Goal: Information Seeking & Learning: Learn about a topic

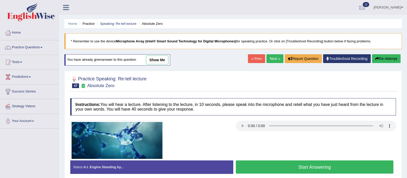
click at [94, 51] on div "Home Practice Speaking: Re-tell lecture Absolute Zero * Remember to use the dev…" at bounding box center [233, 129] width 348 height 258
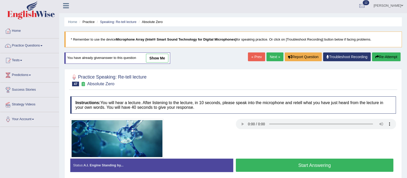
scroll to position [1, 0]
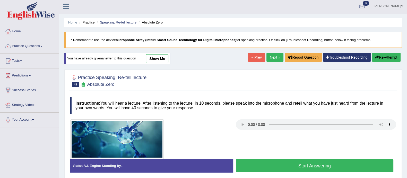
click at [162, 56] on link "show me" at bounding box center [157, 58] width 22 height 9
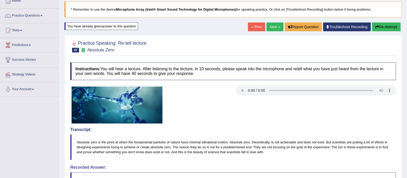
scroll to position [33, 0]
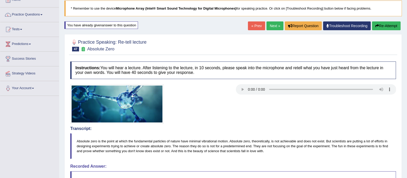
click at [388, 24] on button "Re-Attempt" at bounding box center [386, 25] width 29 height 9
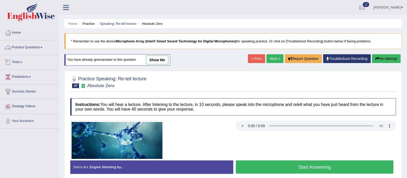
click at [29, 47] on link "Practice Questions" at bounding box center [29, 46] width 59 height 13
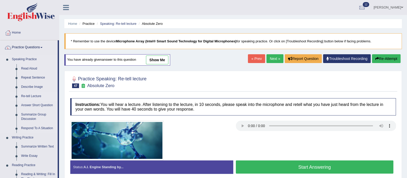
click at [32, 93] on link "Re-tell Lecture" at bounding box center [38, 95] width 39 height 9
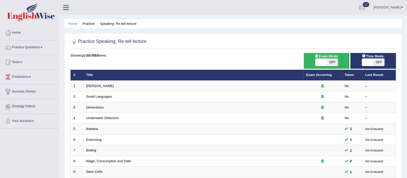
click at [332, 62] on span "OFF" at bounding box center [332, 62] width 11 height 7
checkbox input "true"
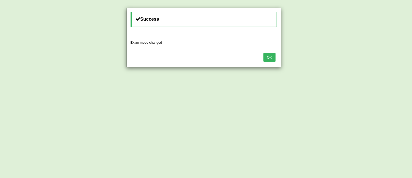
click at [272, 59] on button "OK" at bounding box center [270, 57] width 12 height 9
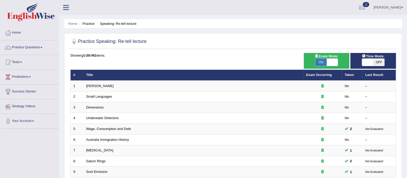
click at [378, 63] on span "OFF" at bounding box center [379, 62] width 11 height 7
checkbox input "true"
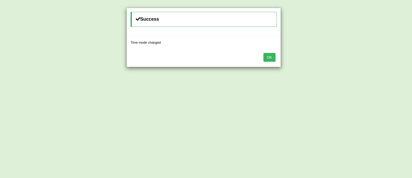
click at [272, 55] on button "OK" at bounding box center [270, 57] width 12 height 9
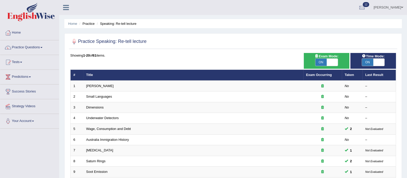
scroll to position [162, 0]
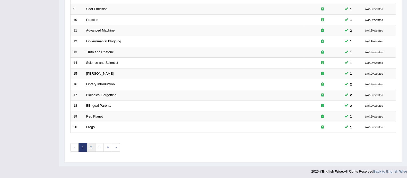
click at [91, 148] on link "2" at bounding box center [91, 147] width 9 height 9
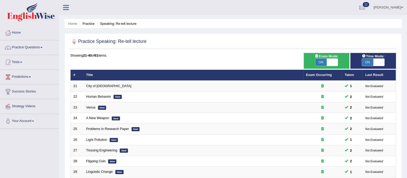
scroll to position [162, 0]
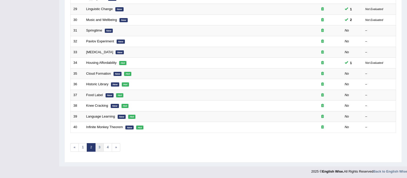
click at [97, 147] on link "3" at bounding box center [99, 147] width 9 height 9
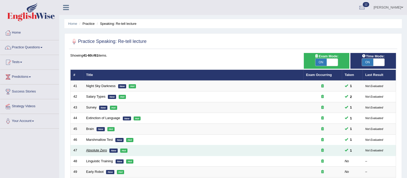
click at [99, 148] on link "Absolute Zero" at bounding box center [96, 150] width 21 height 4
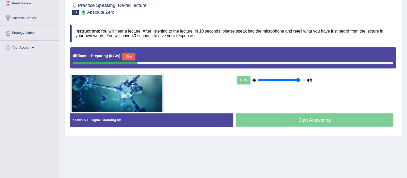
scroll to position [77, 0]
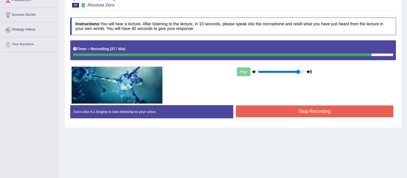
click at [311, 105] on button "Stop Recording" at bounding box center [315, 111] width 158 height 12
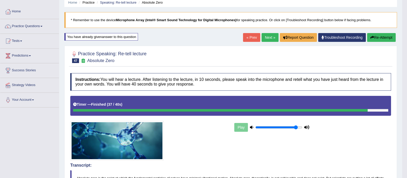
scroll to position [0, 0]
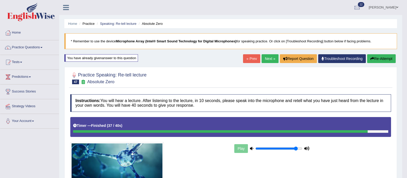
click at [269, 57] on link "Next »" at bounding box center [270, 58] width 17 height 9
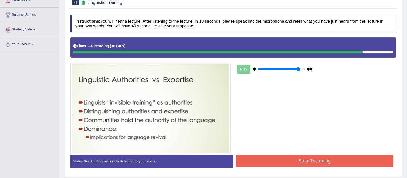
scroll to position [93, 0]
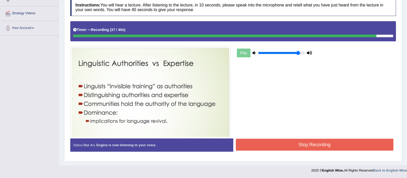
click at [270, 145] on button "Stop Recording" at bounding box center [315, 144] width 158 height 12
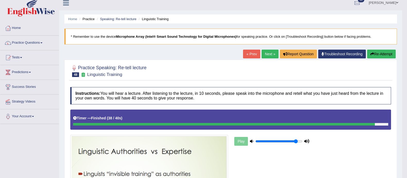
scroll to position [0, 0]
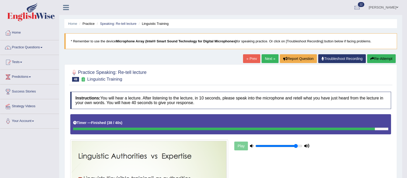
click at [269, 57] on link "Next »" at bounding box center [270, 58] width 17 height 9
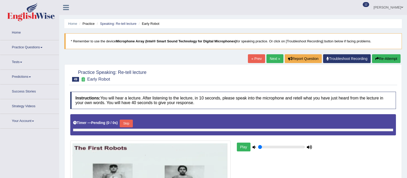
type input "0.9"
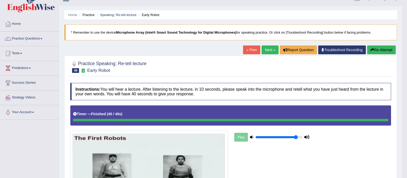
scroll to position [6, 0]
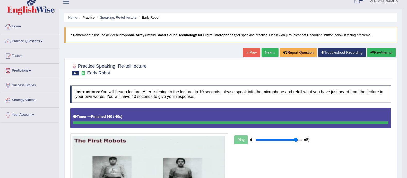
click at [379, 52] on button "Re-Attempt" at bounding box center [382, 52] width 29 height 9
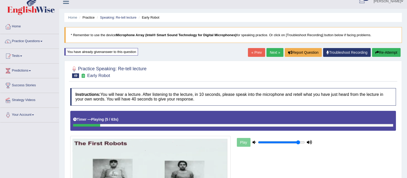
drag, startPoint x: 379, startPoint y: 57, endPoint x: 381, endPoint y: 55, distance: 2.8
click at [381, 55] on div "« Prev Next » Report Question Troubleshoot Recording Re-Attempt" at bounding box center [325, 53] width 154 height 10
click at [381, 55] on button "Re-Attempt" at bounding box center [386, 52] width 29 height 9
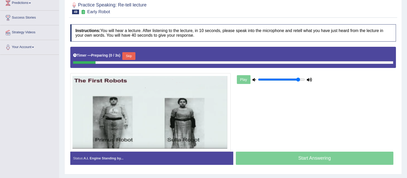
scroll to position [93, 0]
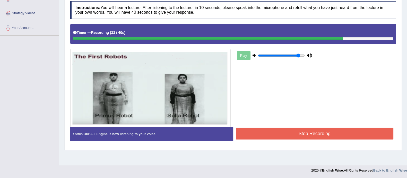
click at [273, 129] on button "Stop Recording" at bounding box center [315, 133] width 158 height 12
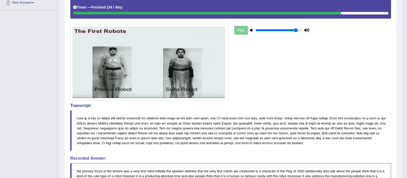
scroll to position [117, 0]
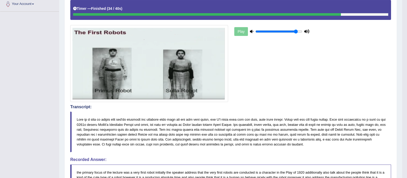
click at [149, 90] on img at bounding box center [149, 63] width 158 height 77
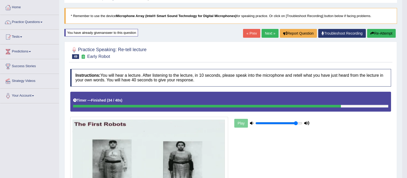
scroll to position [15, 0]
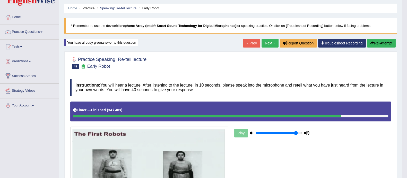
click at [265, 42] on link "Next »" at bounding box center [270, 43] width 17 height 9
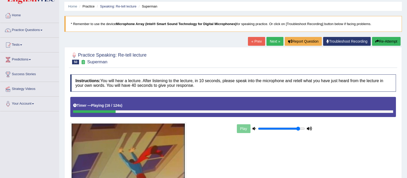
scroll to position [14, 0]
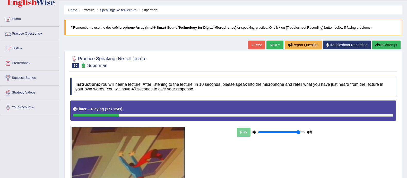
click at [379, 41] on button "Re-Attempt" at bounding box center [386, 44] width 29 height 9
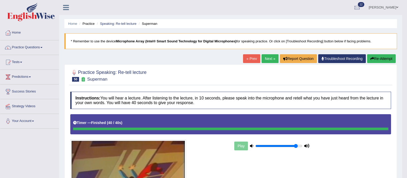
click at [271, 61] on link "Next »" at bounding box center [270, 58] width 17 height 9
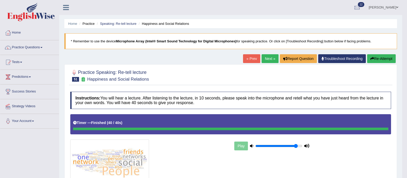
click at [267, 59] on link "Next »" at bounding box center [270, 58] width 17 height 9
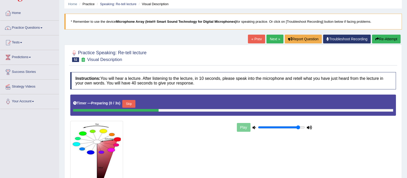
scroll to position [20, 0]
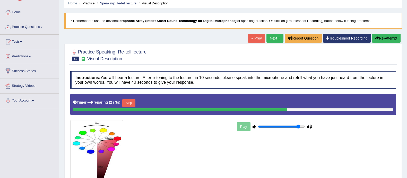
click at [255, 38] on link "« Prev" at bounding box center [256, 38] width 17 height 9
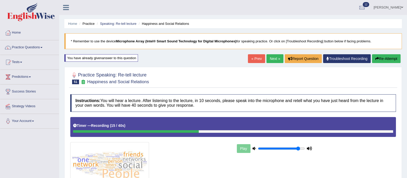
click at [387, 55] on button "Re-Attempt" at bounding box center [386, 58] width 29 height 9
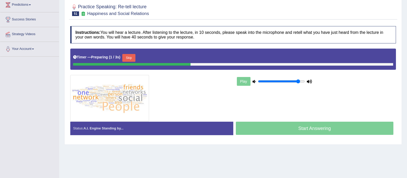
scroll to position [93, 0]
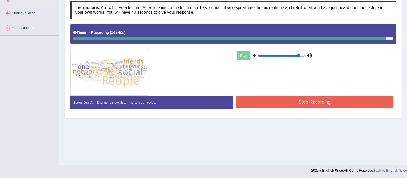
click at [280, 102] on button "Stop Recording" at bounding box center [315, 102] width 158 height 12
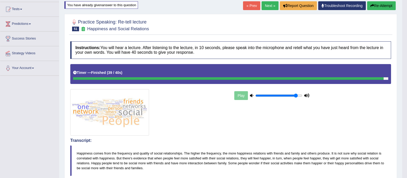
scroll to position [0, 0]
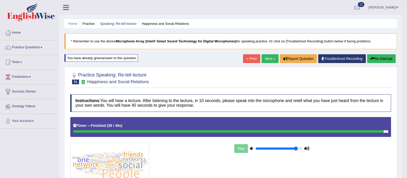
click at [270, 57] on link "Next »" at bounding box center [270, 58] width 17 height 9
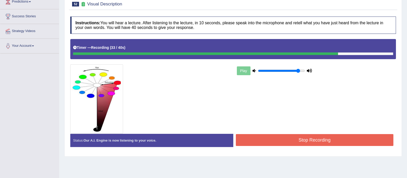
scroll to position [75, 0]
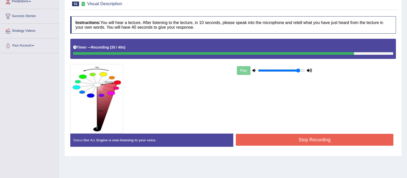
click at [280, 141] on button "Stop Recording" at bounding box center [315, 140] width 158 height 12
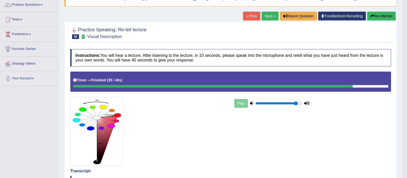
scroll to position [42, 0]
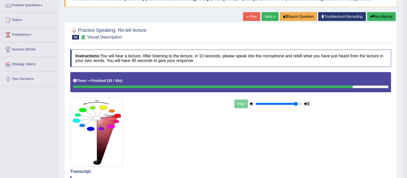
click at [377, 16] on button "Re-Attempt" at bounding box center [382, 16] width 29 height 9
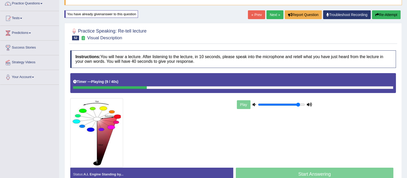
click at [381, 14] on button "Re-Attempt" at bounding box center [386, 14] width 29 height 9
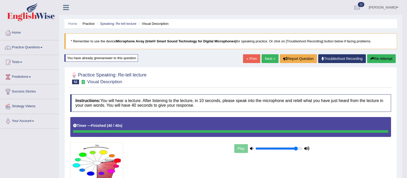
click at [270, 57] on link "Next »" at bounding box center [270, 58] width 17 height 9
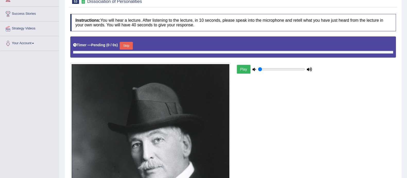
scroll to position [90, 0]
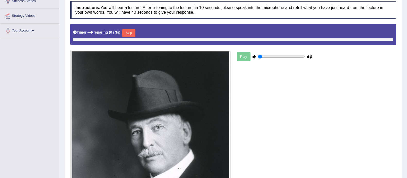
type input "0.9"
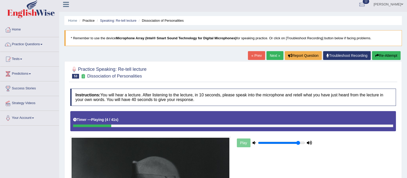
scroll to position [2, 0]
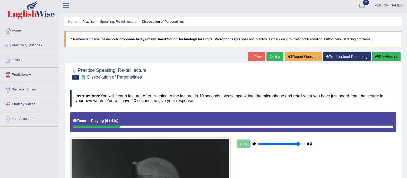
click at [388, 59] on button "Re-Attempt" at bounding box center [386, 56] width 29 height 9
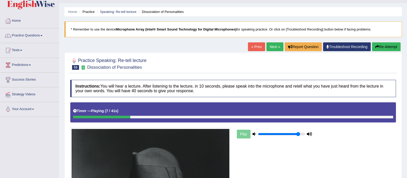
scroll to position [11, 0]
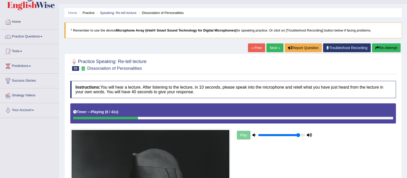
click at [374, 47] on button "Re-Attempt" at bounding box center [386, 47] width 29 height 9
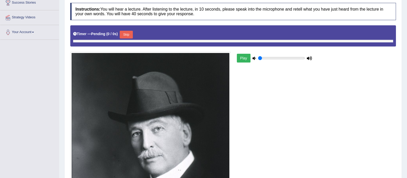
type input "0.9"
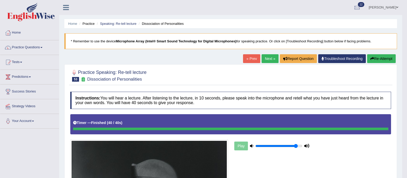
click at [382, 62] on button "Re-Attempt" at bounding box center [382, 58] width 29 height 9
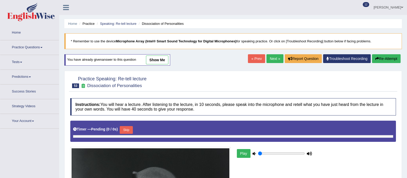
type input "0.9"
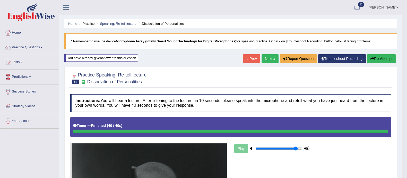
click at [266, 62] on link "Next »" at bounding box center [270, 58] width 17 height 9
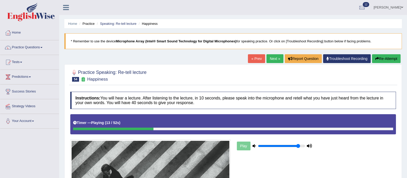
click at [393, 56] on button "Re-Attempt" at bounding box center [386, 58] width 29 height 9
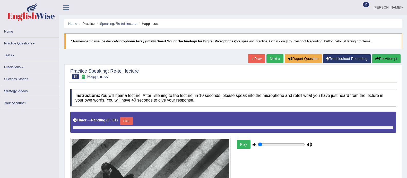
type input "0.9"
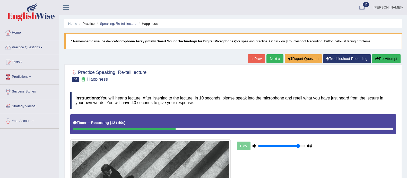
click at [380, 59] on button "Re-Attempt" at bounding box center [386, 58] width 29 height 9
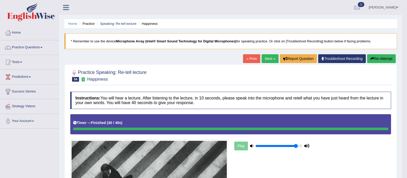
click at [271, 57] on link "Next »" at bounding box center [270, 58] width 17 height 9
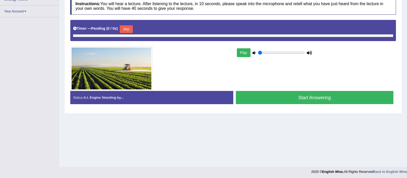
type input "0.9"
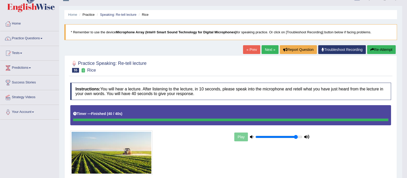
scroll to position [7, 0]
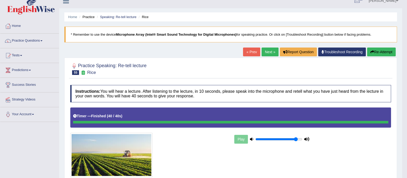
click at [268, 54] on link "Next »" at bounding box center [270, 51] width 17 height 9
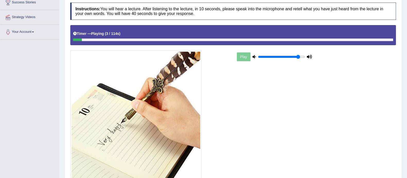
scroll to position [26, 0]
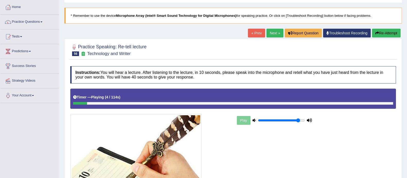
click at [383, 34] on button "Re-Attempt" at bounding box center [386, 33] width 29 height 9
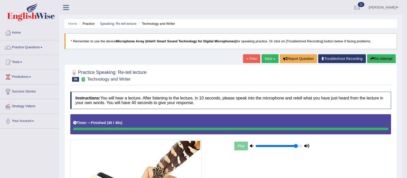
click at [272, 56] on link "Next »" at bounding box center [270, 58] width 17 height 9
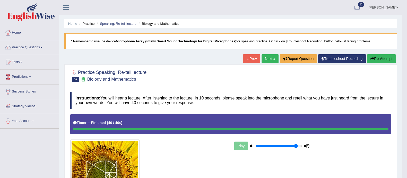
click at [271, 60] on link "Next »" at bounding box center [270, 58] width 17 height 9
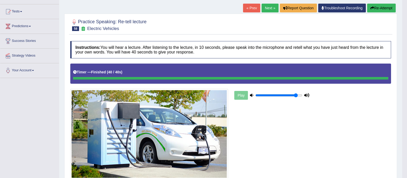
scroll to position [50, 0]
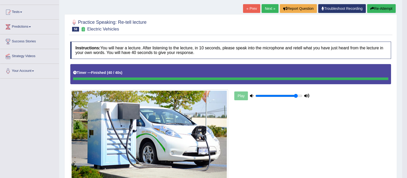
click at [269, 9] on link "Next »" at bounding box center [270, 8] width 17 height 9
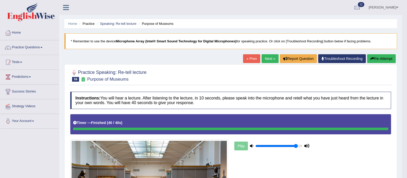
click at [262, 57] on link "Next »" at bounding box center [270, 58] width 17 height 9
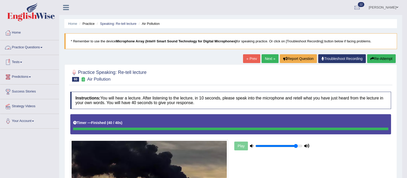
click at [23, 47] on link "Practice Questions" at bounding box center [29, 46] width 59 height 13
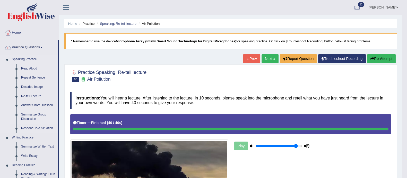
click at [30, 116] on link "Summarize Group Discussion" at bounding box center [38, 117] width 39 height 14
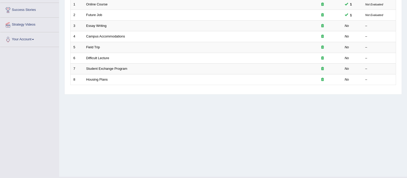
scroll to position [82, 0]
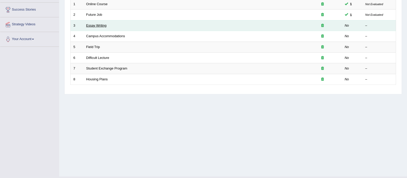
click at [94, 24] on link "Essay Writing" at bounding box center [96, 25] width 20 height 4
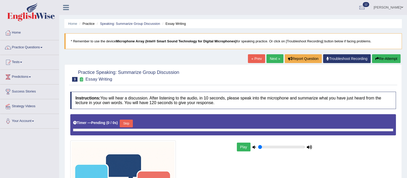
type input "0.9"
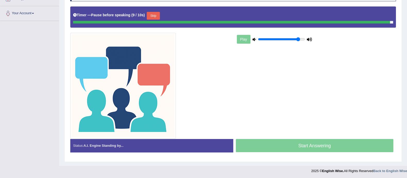
scroll to position [106, 0]
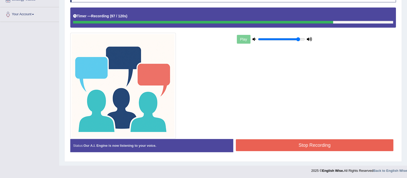
click at [299, 142] on button "Stop Recording" at bounding box center [315, 145] width 158 height 12
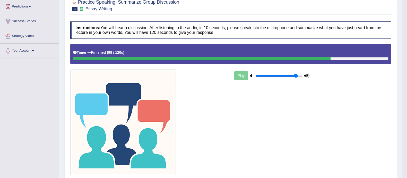
scroll to position [0, 0]
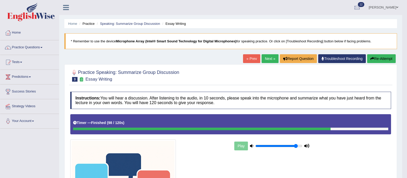
click at [273, 56] on link "Next »" at bounding box center [270, 58] width 17 height 9
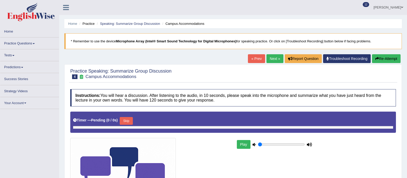
type input "0.9"
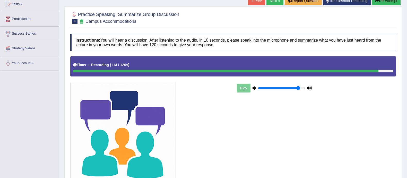
scroll to position [106, 0]
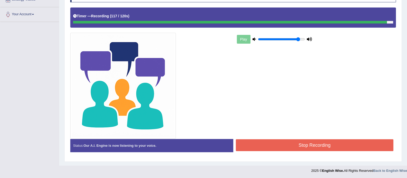
click at [255, 139] on button "Stop Recording" at bounding box center [315, 145] width 158 height 12
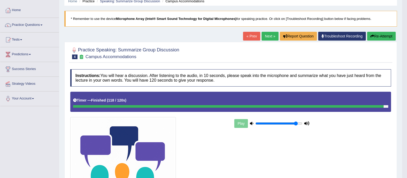
scroll to position [22, 0]
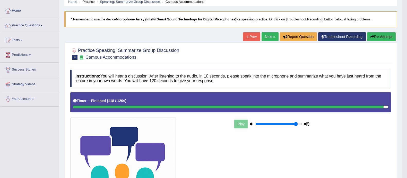
click at [268, 39] on link "Next »" at bounding box center [270, 36] width 17 height 9
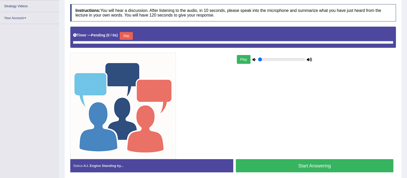
scroll to position [85, 0]
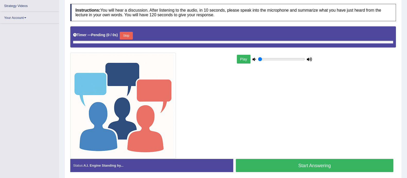
type input "0.9"
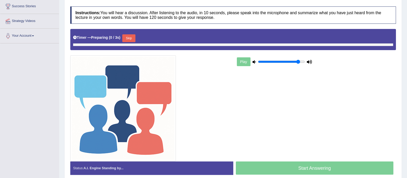
scroll to position [100, 0]
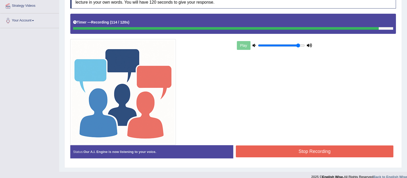
click at [268, 149] on button "Stop Recording" at bounding box center [315, 151] width 158 height 12
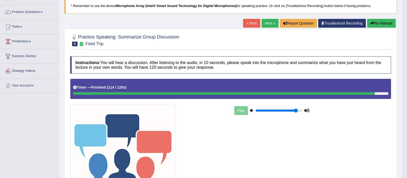
scroll to position [28, 0]
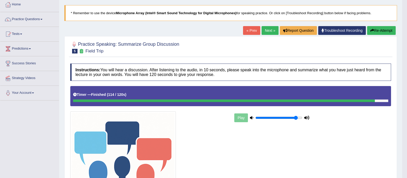
click at [386, 32] on button "Re-Attempt" at bounding box center [382, 30] width 29 height 9
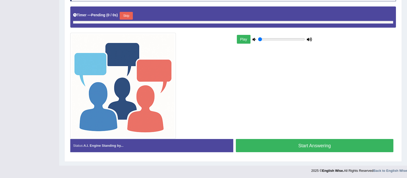
type input "0.9"
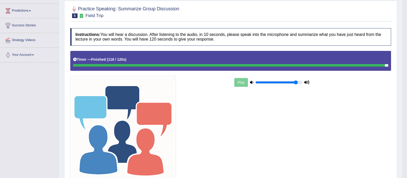
scroll to position [57, 0]
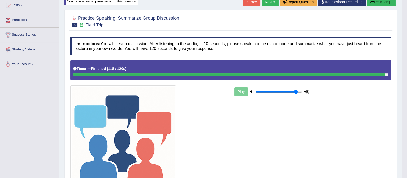
click at [273, 2] on link "Next »" at bounding box center [270, 1] width 17 height 9
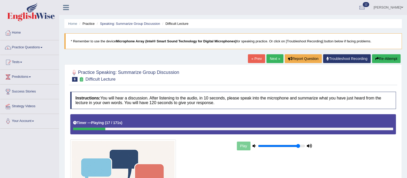
click at [381, 57] on button "Re-Attempt" at bounding box center [386, 58] width 29 height 9
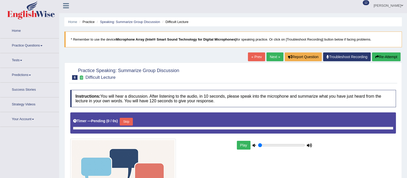
type input "0.9"
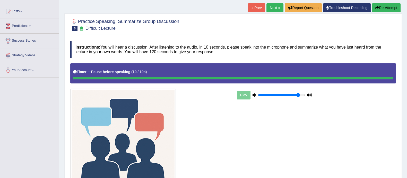
scroll to position [106, 0]
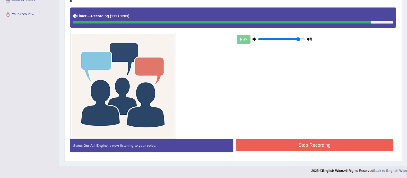
click at [273, 145] on button "Stop Recording" at bounding box center [315, 145] width 158 height 12
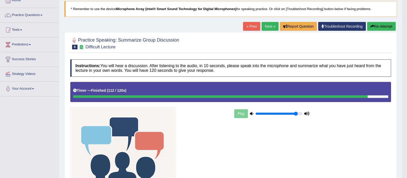
scroll to position [32, 0]
click at [267, 27] on link "Next »" at bounding box center [270, 26] width 17 height 9
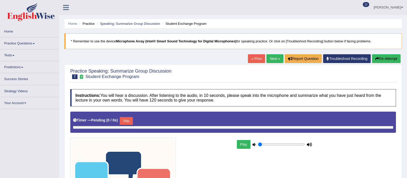
type input "0.9"
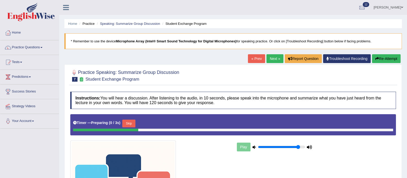
click at [270, 56] on link "Next »" at bounding box center [275, 58] width 17 height 9
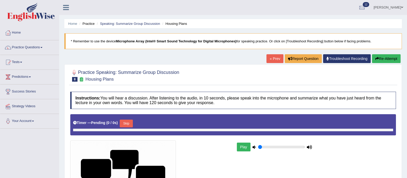
type input "0.9"
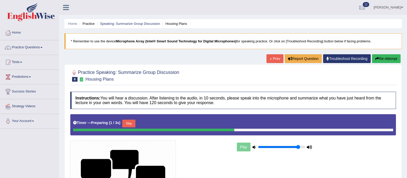
click at [274, 60] on link "« Prev" at bounding box center [275, 58] width 17 height 9
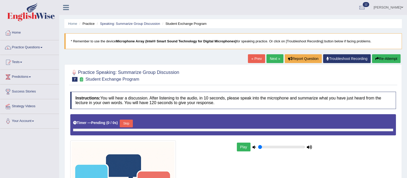
type input "0.9"
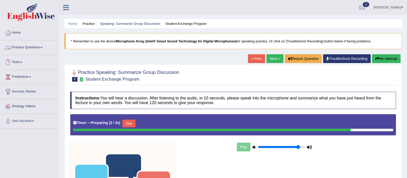
click at [27, 46] on link "Practice Questions" at bounding box center [29, 46] width 59 height 13
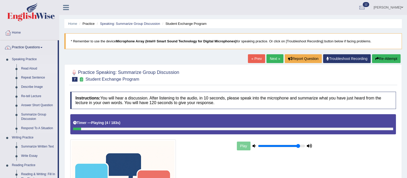
click at [27, 71] on link "Read Aloud" at bounding box center [38, 68] width 39 height 9
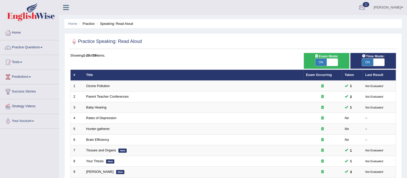
click at [366, 8] on div at bounding box center [363, 8] width 8 height 8
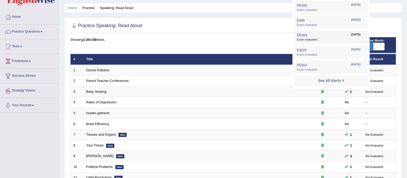
scroll to position [25, 0]
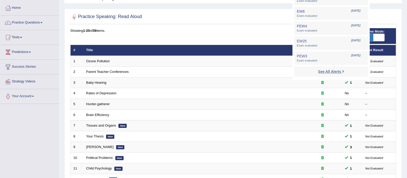
click at [341, 71] on strong "See All Alerts" at bounding box center [329, 71] width 23 height 4
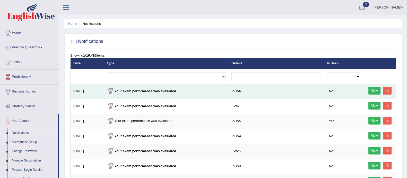
click at [370, 89] on link "View" at bounding box center [375, 91] width 12 height 8
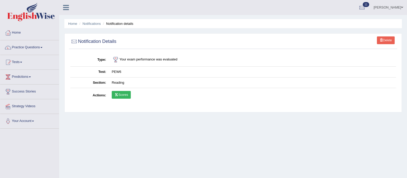
click at [119, 94] on link "Scores" at bounding box center [121, 95] width 19 height 8
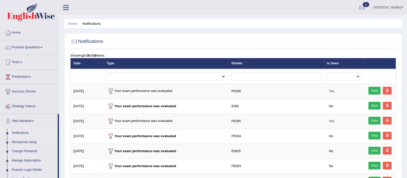
click at [402, 7] on span at bounding box center [403, 7] width 2 height 3
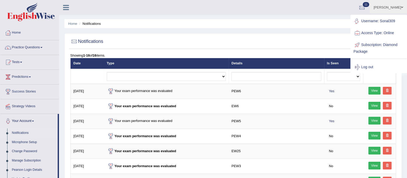
click at [303, 16] on div "Home Notifications Notifications Showing 1-16 of 16 items. Date Type Details Is…" at bounding box center [233, 175] width 348 height 351
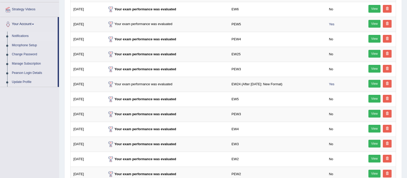
scroll to position [98, 0]
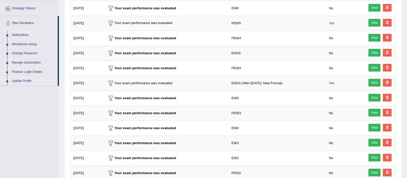
click at [26, 80] on link "Update Profile" at bounding box center [34, 80] width 48 height 9
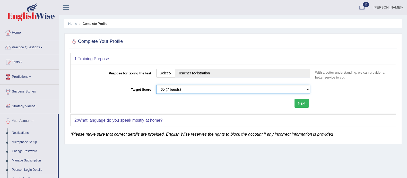
click at [304, 90] on select "Please select the correct value 50 (6 bands) 58 (6.5 bands) 65 (7 bands) 79 (8 …" at bounding box center [233, 89] width 154 height 9
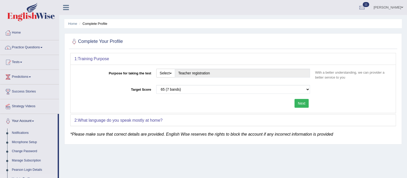
click at [12, 35] on link "Home" at bounding box center [29, 32] width 59 height 13
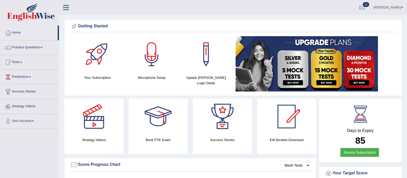
click at [19, 47] on link "Practice Questions" at bounding box center [29, 46] width 59 height 13
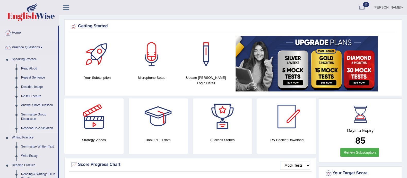
click at [34, 128] on link "Respond To A Situation" at bounding box center [38, 127] width 39 height 9
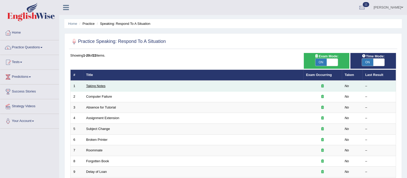
click at [102, 87] on link "Taking Notes" at bounding box center [95, 86] width 19 height 4
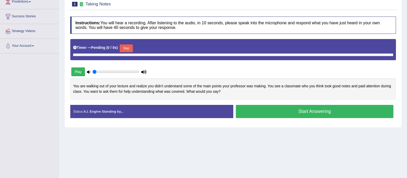
scroll to position [76, 0]
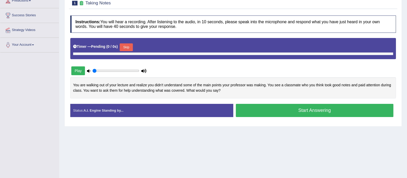
type input "0.9"
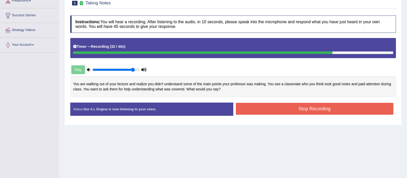
click at [320, 109] on button "Stop Recording" at bounding box center [315, 109] width 158 height 12
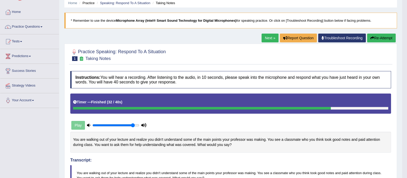
scroll to position [0, 0]
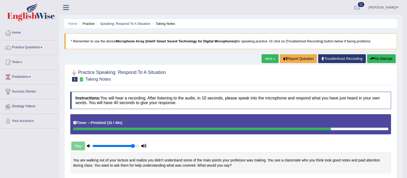
click at [37, 46] on link "Practice Questions" at bounding box center [29, 46] width 59 height 13
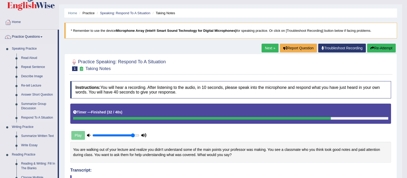
scroll to position [11, 0]
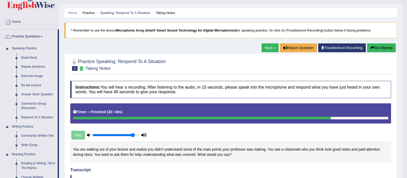
click at [26, 104] on link "Summarize Group Discussion" at bounding box center [38, 106] width 39 height 14
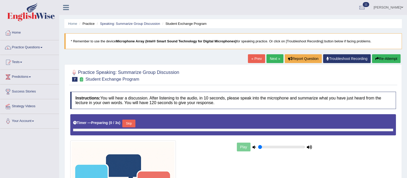
type input "0.9"
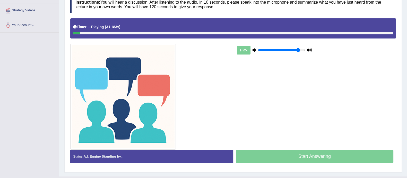
scroll to position [96, 0]
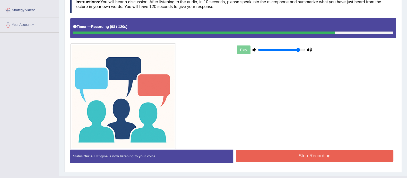
click at [290, 156] on button "Stop Recording" at bounding box center [315, 155] width 158 height 12
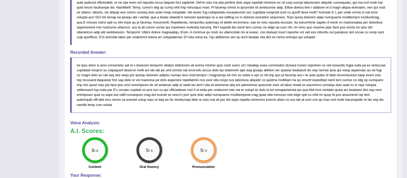
scroll to position [373, 0]
